Goal: Obtain resource: Download file/media

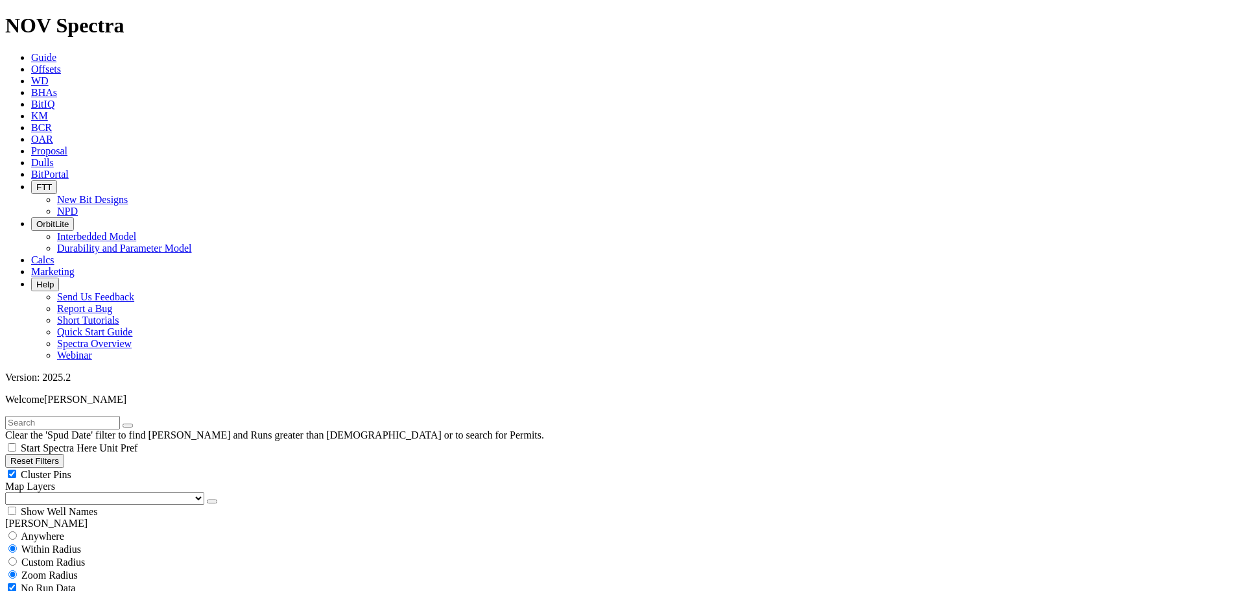
select select
